Goal: Communication & Community: Connect with others

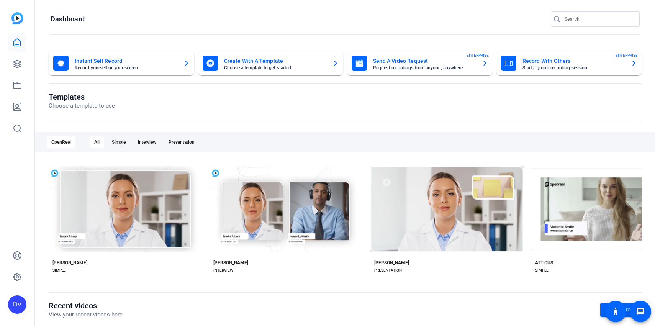
click at [582, 18] on input "Search" at bounding box center [598, 19] width 69 height 9
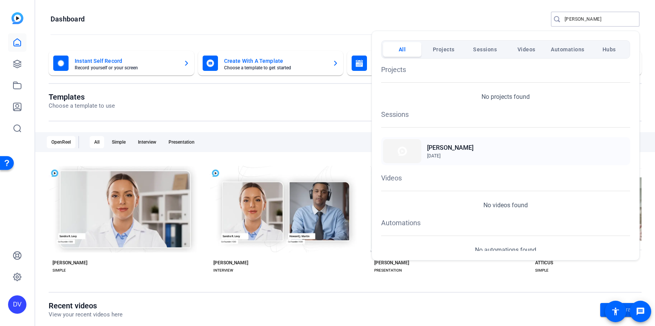
type input "[PERSON_NAME]"
click at [445, 141] on div "[PERSON_NAME] [DATE]" at bounding box center [505, 151] width 249 height 28
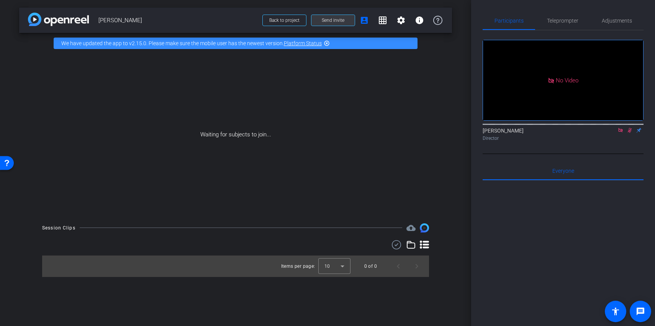
click at [329, 21] on span "Send invite" at bounding box center [333, 20] width 23 height 6
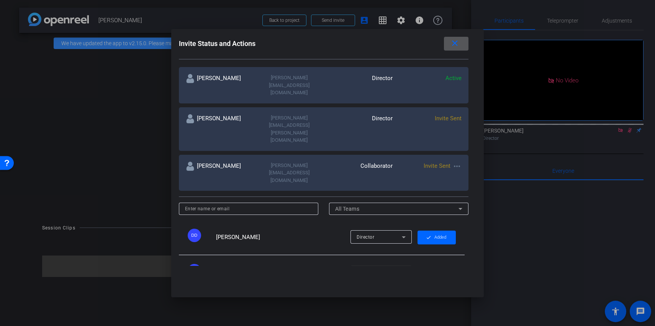
scroll to position [104, 0]
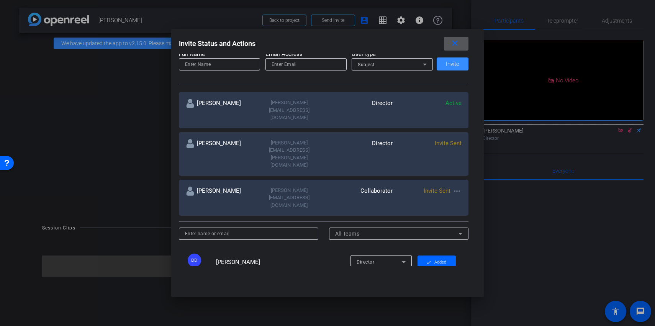
click at [255, 229] on input at bounding box center [248, 233] width 127 height 9
paste input "amanda@ironstringcomms.com"
type input "amanda@ironstringcomms.com"
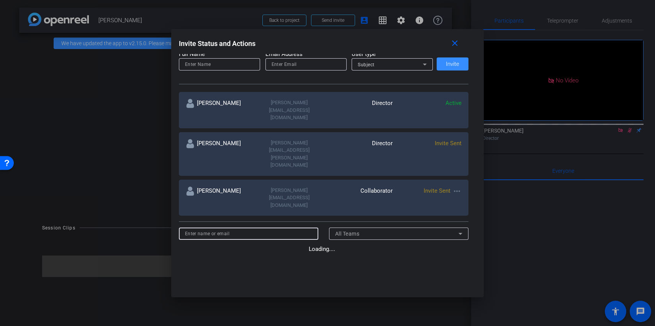
click at [306, 59] on div at bounding box center [305, 64] width 69 height 12
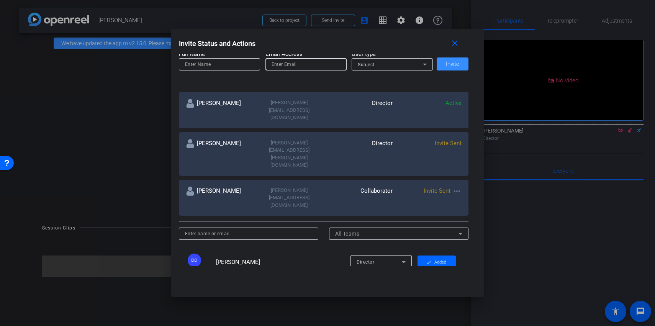
click at [306, 64] on input "email" at bounding box center [305, 64] width 69 height 9
paste input "amanda@ironstringcomms.com"
type input "amanda@ironstringcomms.com"
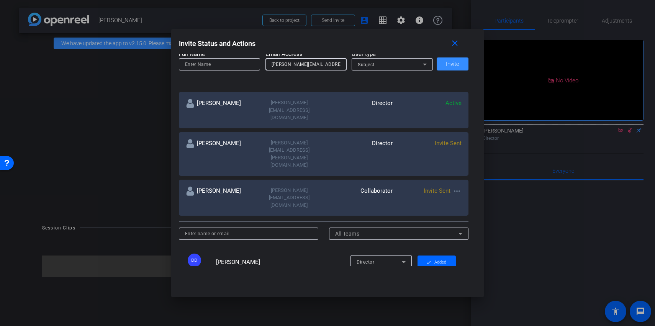
click at [214, 70] on div at bounding box center [219, 74] width 81 height 8
click at [213, 68] on input at bounding box center [219, 64] width 69 height 9
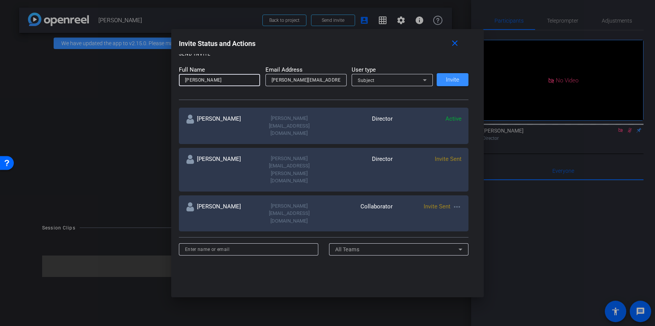
drag, startPoint x: 204, startPoint y: 80, endPoint x: 264, endPoint y: 80, distance: 60.1
click at [264, 80] on form "Full Name Amanda Taylor Email Address amanda@ironstringcomms.com User type Subj…" at bounding box center [306, 75] width 254 height 21
type input "Amanda"
click at [403, 81] on div "Subject" at bounding box center [390, 80] width 65 height 10
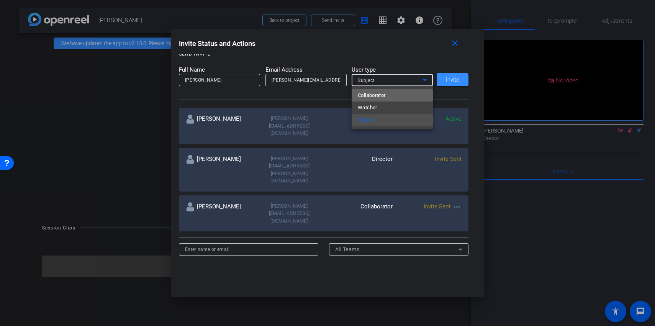
click at [376, 97] on span "Collaborator" at bounding box center [372, 95] width 28 height 9
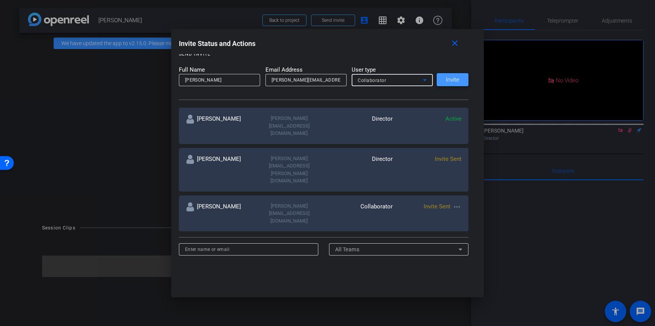
click at [448, 85] on span at bounding box center [452, 79] width 32 height 18
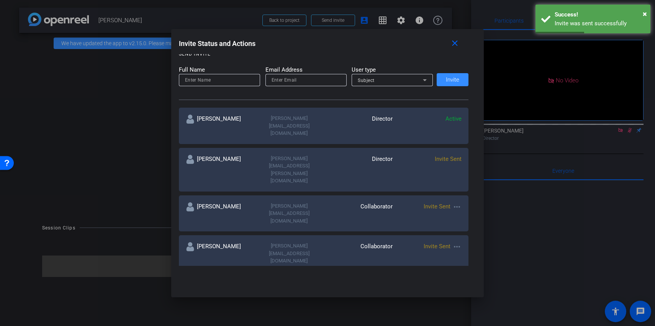
click at [456, 202] on mat-icon "more_horiz" at bounding box center [456, 206] width 9 height 9
click at [476, 196] on span "Re-Send Invite" at bounding box center [486, 193] width 57 height 9
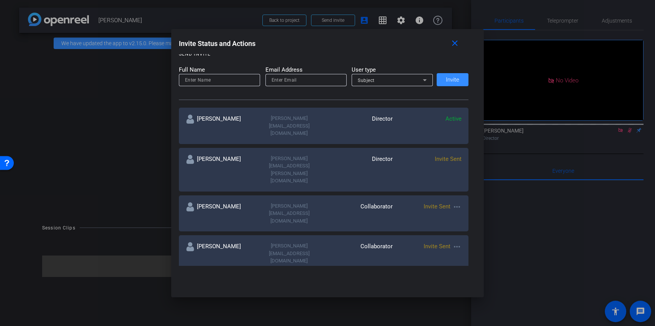
click at [130, 77] on div at bounding box center [327, 163] width 655 height 326
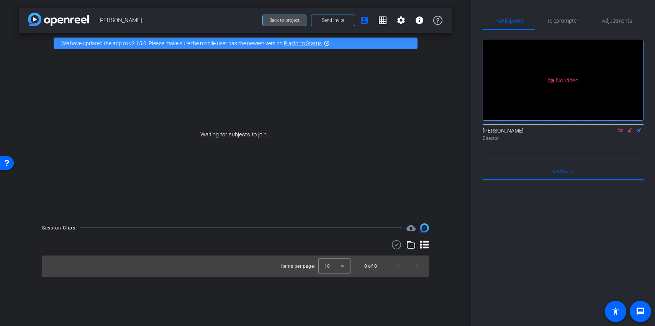
click at [289, 21] on span "Back to project" at bounding box center [284, 20] width 30 height 5
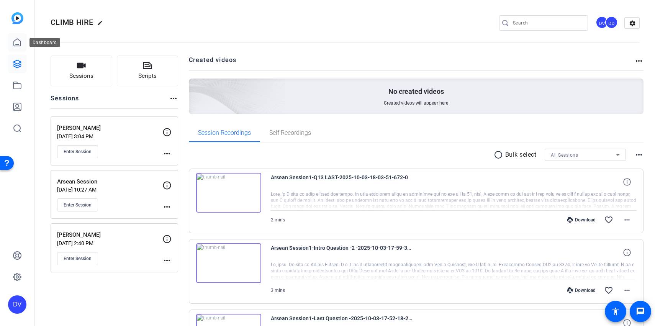
click at [17, 41] on icon at bounding box center [17, 42] width 9 height 9
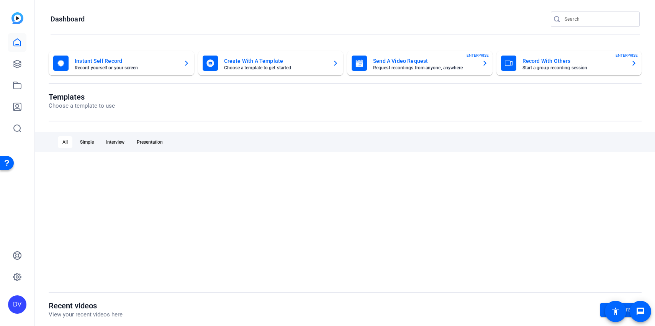
click at [582, 20] on input "Search" at bounding box center [598, 19] width 69 height 9
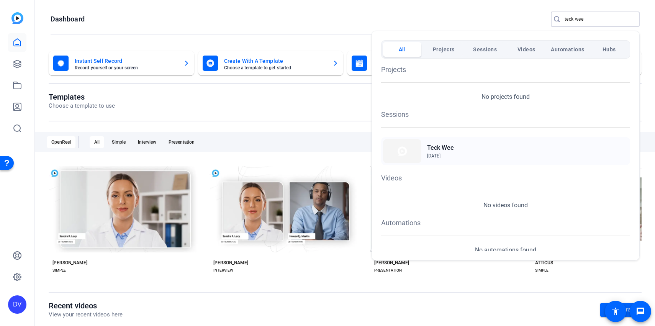
click at [432, 157] on span "Sep 26, 2025" at bounding box center [433, 155] width 13 height 5
click at [578, 24] on div at bounding box center [327, 163] width 655 height 326
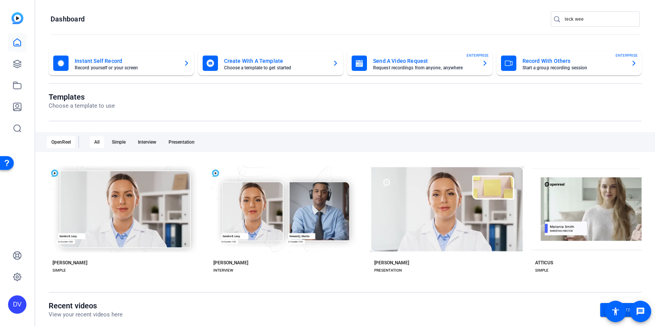
click at [578, 24] on div "teck wee" at bounding box center [598, 18] width 69 height 15
click at [585, 22] on input "teck wee" at bounding box center [598, 19] width 69 height 9
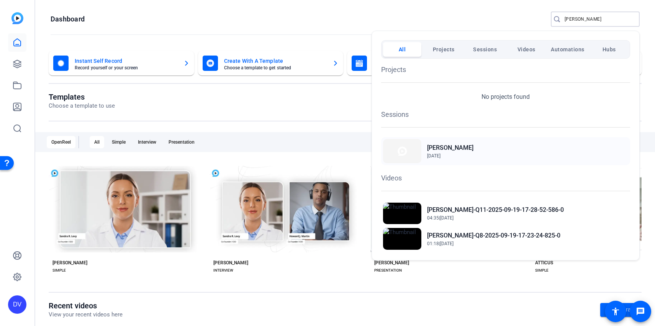
type input "joel"
click at [457, 147] on h2 "Joel Pulliam" at bounding box center [450, 147] width 46 height 9
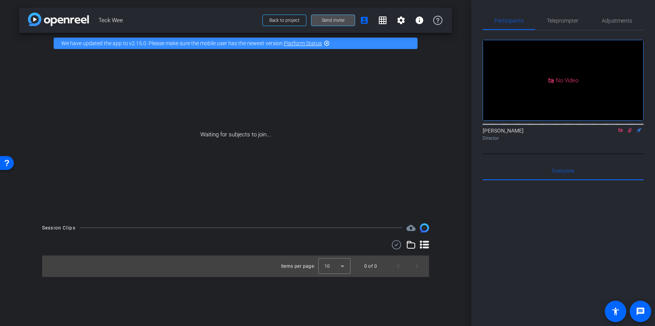
click at [339, 20] on span "Send invite" at bounding box center [333, 20] width 23 height 6
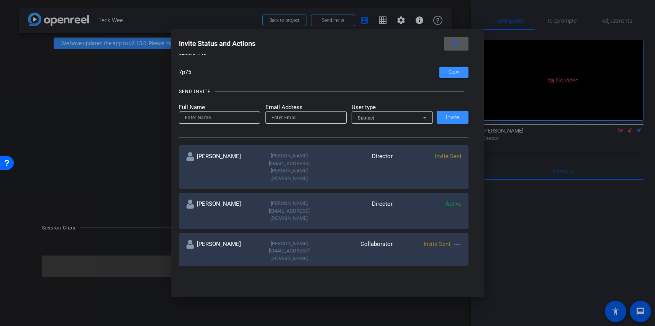
scroll to position [56, 0]
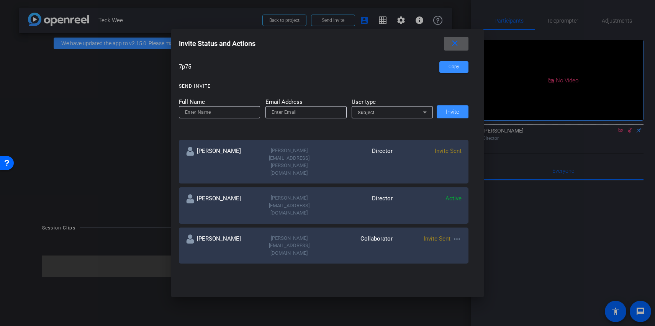
click at [454, 234] on mat-icon "more_horiz" at bounding box center [456, 238] width 9 height 9
click at [483, 225] on span "Re-Send Invite" at bounding box center [486, 226] width 57 height 9
click at [70, 115] on div at bounding box center [327, 163] width 655 height 326
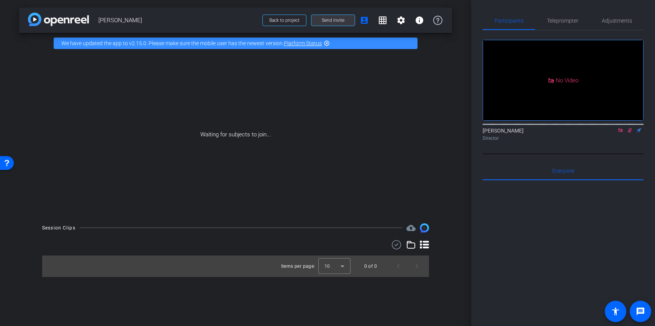
click at [342, 23] on span "Send invite" at bounding box center [333, 20] width 23 height 6
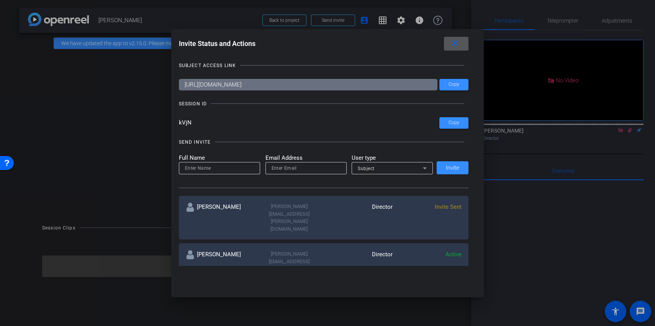
scroll to position [15, 0]
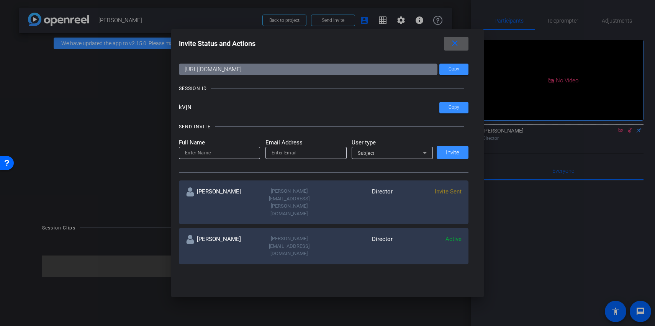
click at [456, 275] on mat-icon "more_horiz" at bounding box center [456, 279] width 9 height 9
click at [470, 264] on span "Re-Send Invite" at bounding box center [486, 266] width 57 height 9
